Goal: Obtain resource: Download file/media

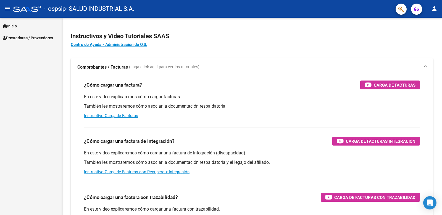
click at [36, 40] on span "Prestadores / Proveedores" at bounding box center [28, 38] width 50 height 6
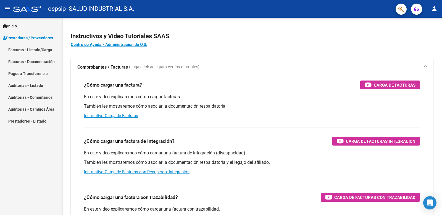
click at [35, 49] on link "Facturas - Listado/Carga" at bounding box center [31, 50] width 62 height 12
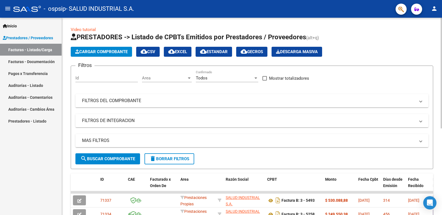
click at [438, 191] on div "Video tutorial PRESTADORES -> Listado de CPBTs Emitidos por Prestadores / Prove…" at bounding box center [252, 191] width 380 height 347
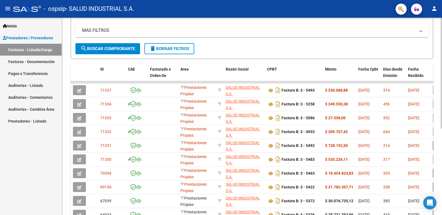
scroll to position [111, 0]
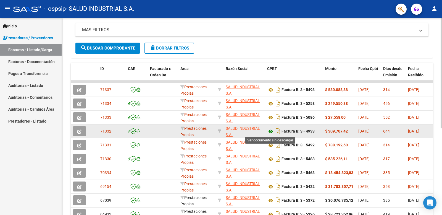
click at [270, 132] on icon at bounding box center [270, 131] width 7 height 7
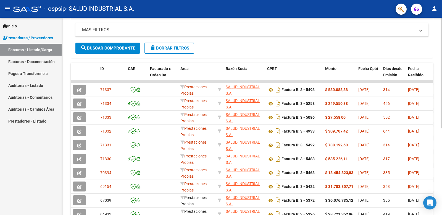
scroll to position [154, 0]
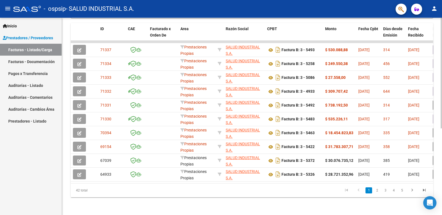
click at [442, 197] on div at bounding box center [441, 116] width 1 height 197
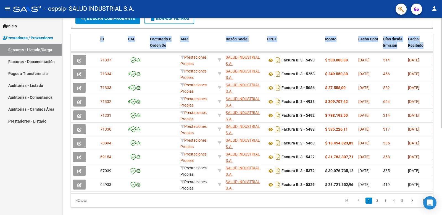
drag, startPoint x: 440, startPoint y: 31, endPoint x: 439, endPoint y: 20, distance: 10.5
click at [439, 20] on div "Video tutorial PRESTADORES -> Listado de CPBTs Emitidos por Prestadores / Prove…" at bounding box center [252, 51] width 380 height 347
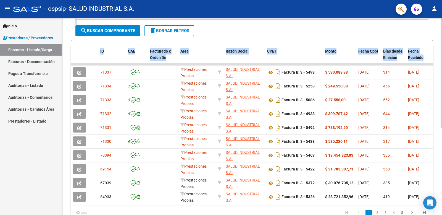
click at [440, 25] on div "Video tutorial PRESTADORES -> Listado de CPBTs Emitidos por Prestadores / Prove…" at bounding box center [252, 63] width 380 height 347
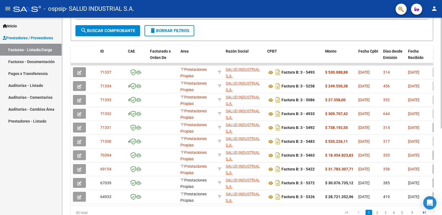
scroll to position [154, 0]
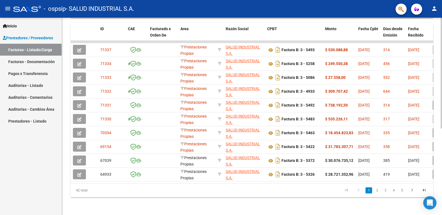
click at [442, 203] on div at bounding box center [441, 116] width 1 height 197
click at [379, 191] on link "2" at bounding box center [377, 190] width 7 height 6
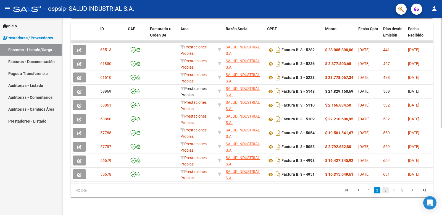
click at [386, 191] on link "3" at bounding box center [385, 190] width 7 height 6
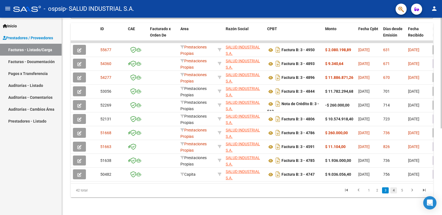
click at [395, 190] on link "4" at bounding box center [393, 190] width 7 height 6
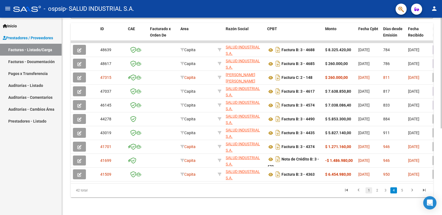
click at [369, 190] on link "1" at bounding box center [369, 190] width 7 height 6
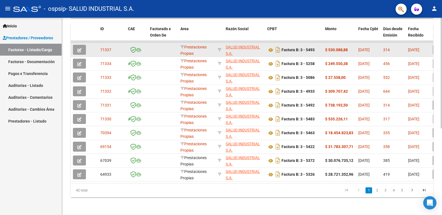
click at [79, 48] on icon "button" at bounding box center [79, 50] width 4 height 4
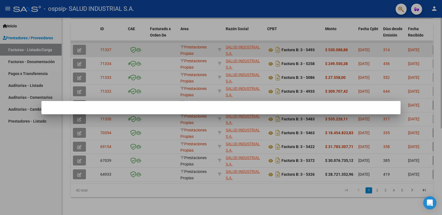
click at [79, 44] on div at bounding box center [221, 107] width 442 height 215
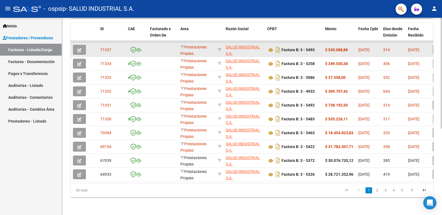
click at [34, 71] on link "Pagos x Transferencia" at bounding box center [31, 73] width 62 height 12
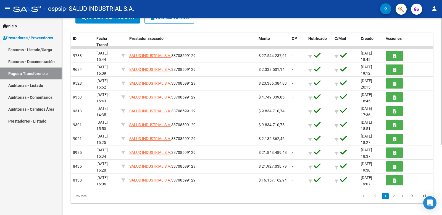
scroll to position [76, 0]
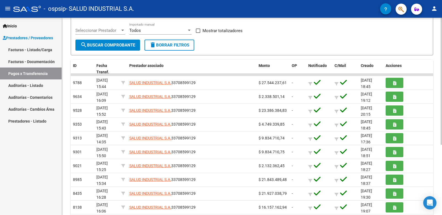
click at [440, 187] on div "PRESTADORES -> Pagos por Transferencia (alt+p) cloud_download Exportar CSV Impo…" at bounding box center [253, 95] width 382 height 306
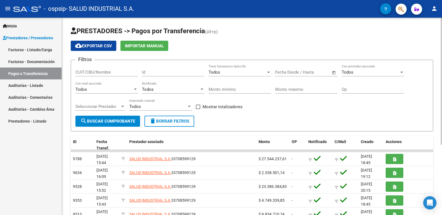
click at [441, 27] on div at bounding box center [441, 116] width 1 height 197
click at [43, 63] on link "Facturas - Documentación" at bounding box center [31, 62] width 62 height 12
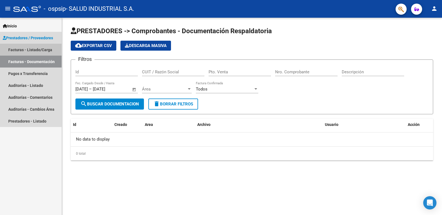
click at [43, 46] on link "Facturas - Listado/Carga" at bounding box center [31, 50] width 62 height 12
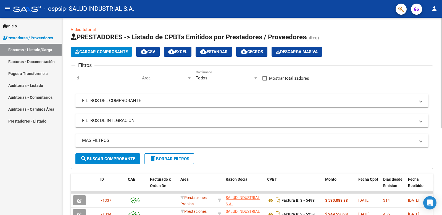
click at [442, 156] on div at bounding box center [441, 116] width 1 height 197
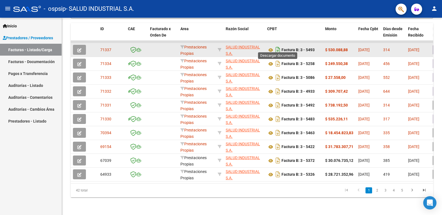
click at [277, 46] on icon "Descargar documento" at bounding box center [277, 49] width 7 height 9
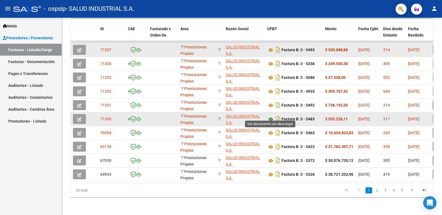
click at [272, 116] on icon at bounding box center [270, 119] width 7 height 7
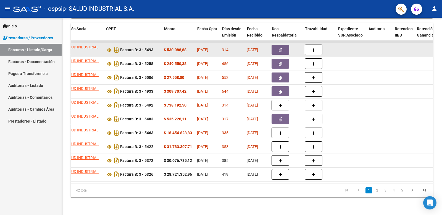
scroll to position [0, 150]
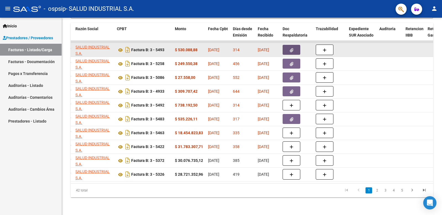
click at [291, 48] on icon "button" at bounding box center [292, 50] width 4 height 4
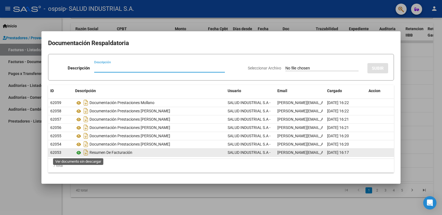
click at [79, 152] on icon at bounding box center [78, 152] width 7 height 7
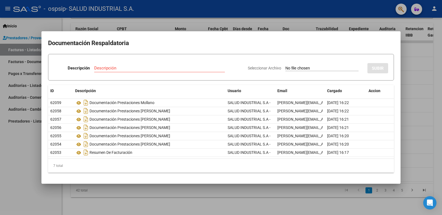
click at [411, 88] on div at bounding box center [221, 107] width 442 height 215
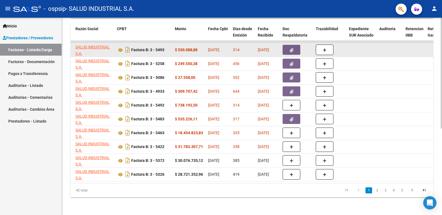
click at [293, 48] on icon "button" at bounding box center [292, 50] width 4 height 4
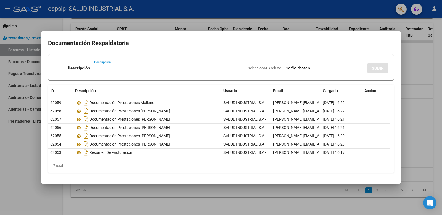
click at [410, 40] on div at bounding box center [221, 107] width 442 height 215
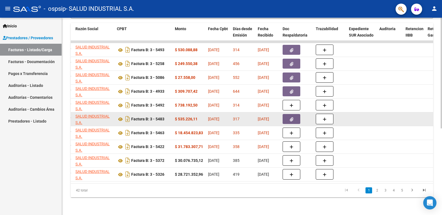
click at [290, 117] on icon "button" at bounding box center [292, 119] width 4 height 4
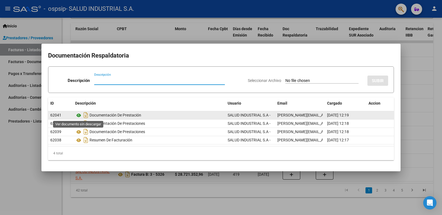
click at [80, 114] on icon at bounding box center [78, 115] width 7 height 7
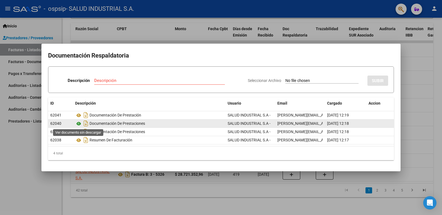
click at [79, 124] on icon at bounding box center [78, 123] width 7 height 7
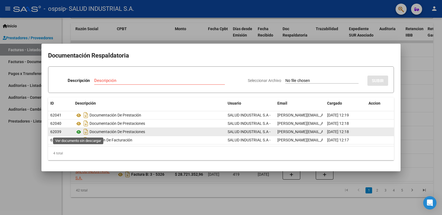
click at [79, 131] on icon at bounding box center [78, 131] width 7 height 7
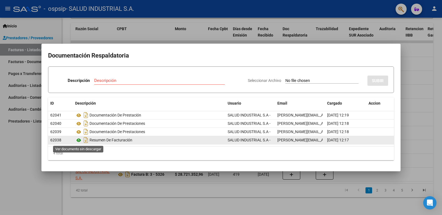
click at [79, 138] on icon at bounding box center [78, 140] width 7 height 7
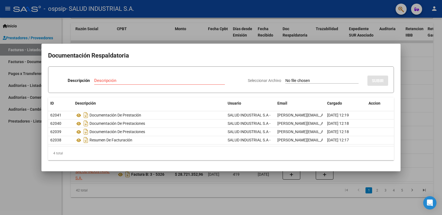
click at [405, 81] on div at bounding box center [221, 107] width 442 height 215
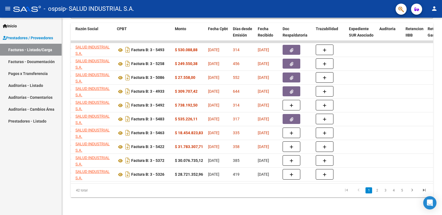
click at [11, 26] on span "Inicio" at bounding box center [10, 26] width 14 height 6
